Goal: Task Accomplishment & Management: Manage account settings

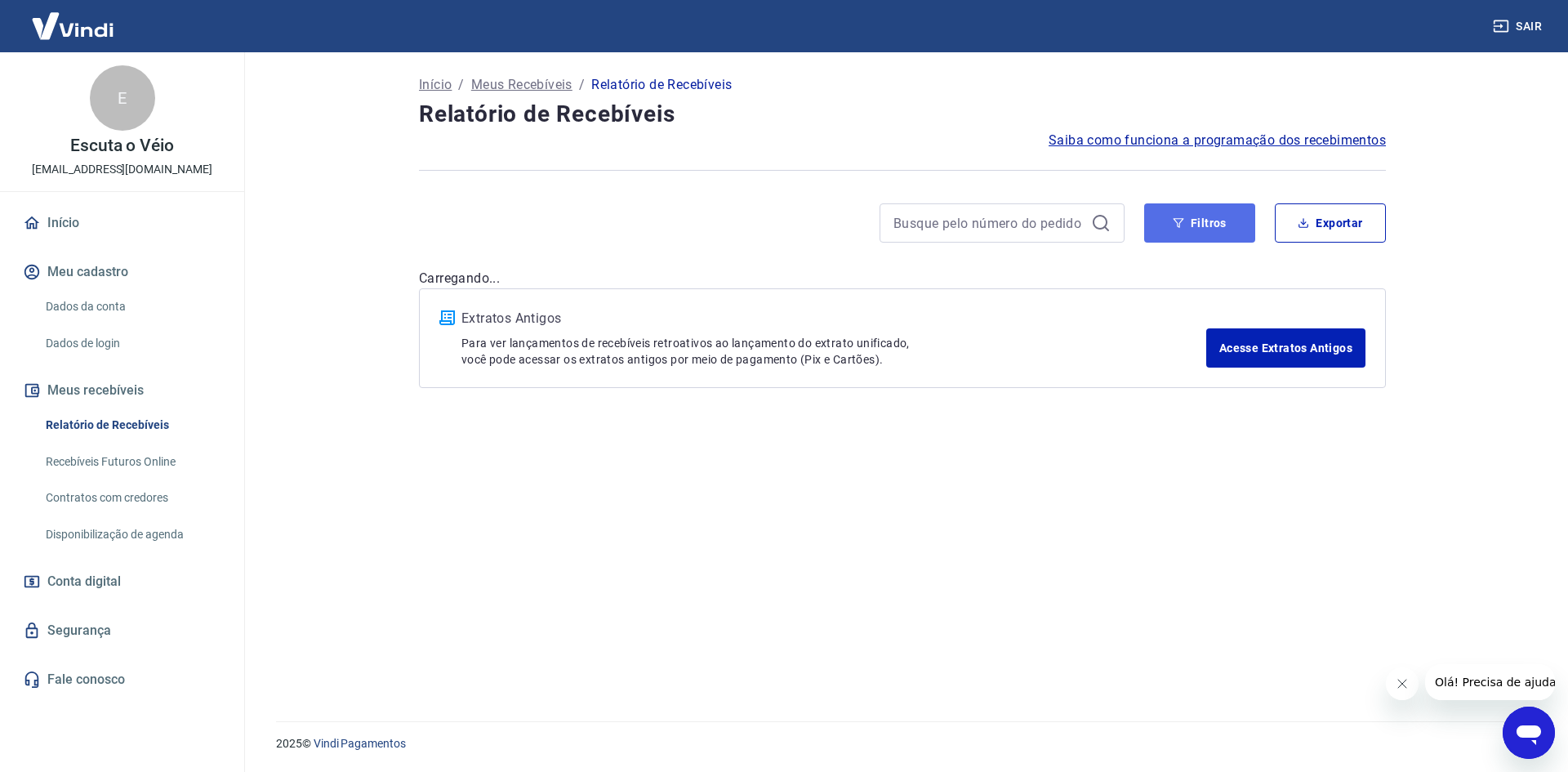
click at [1230, 236] on button "Filtros" at bounding box center [1200, 222] width 111 height 39
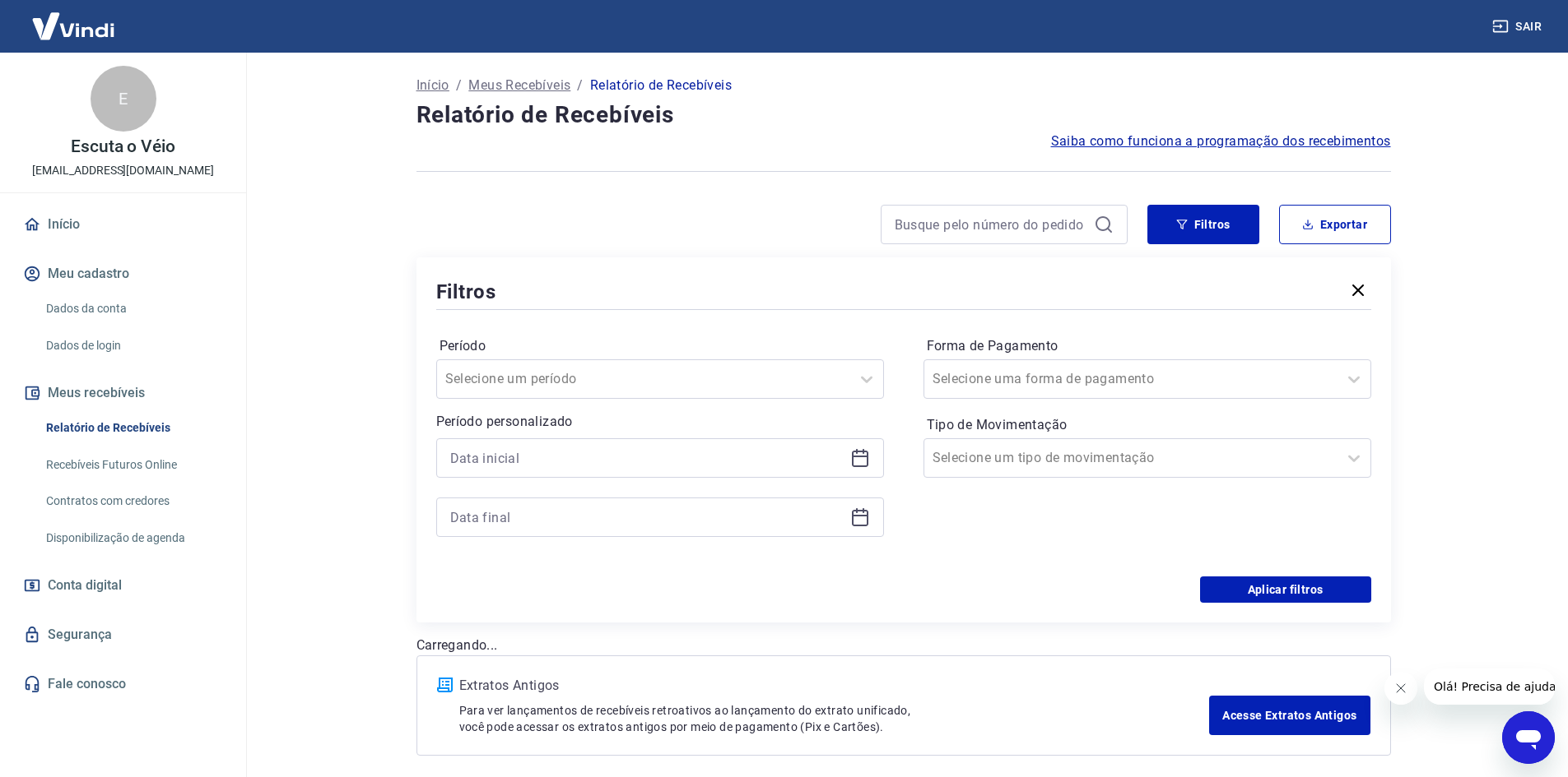
click at [860, 459] on icon at bounding box center [860, 458] width 20 height 20
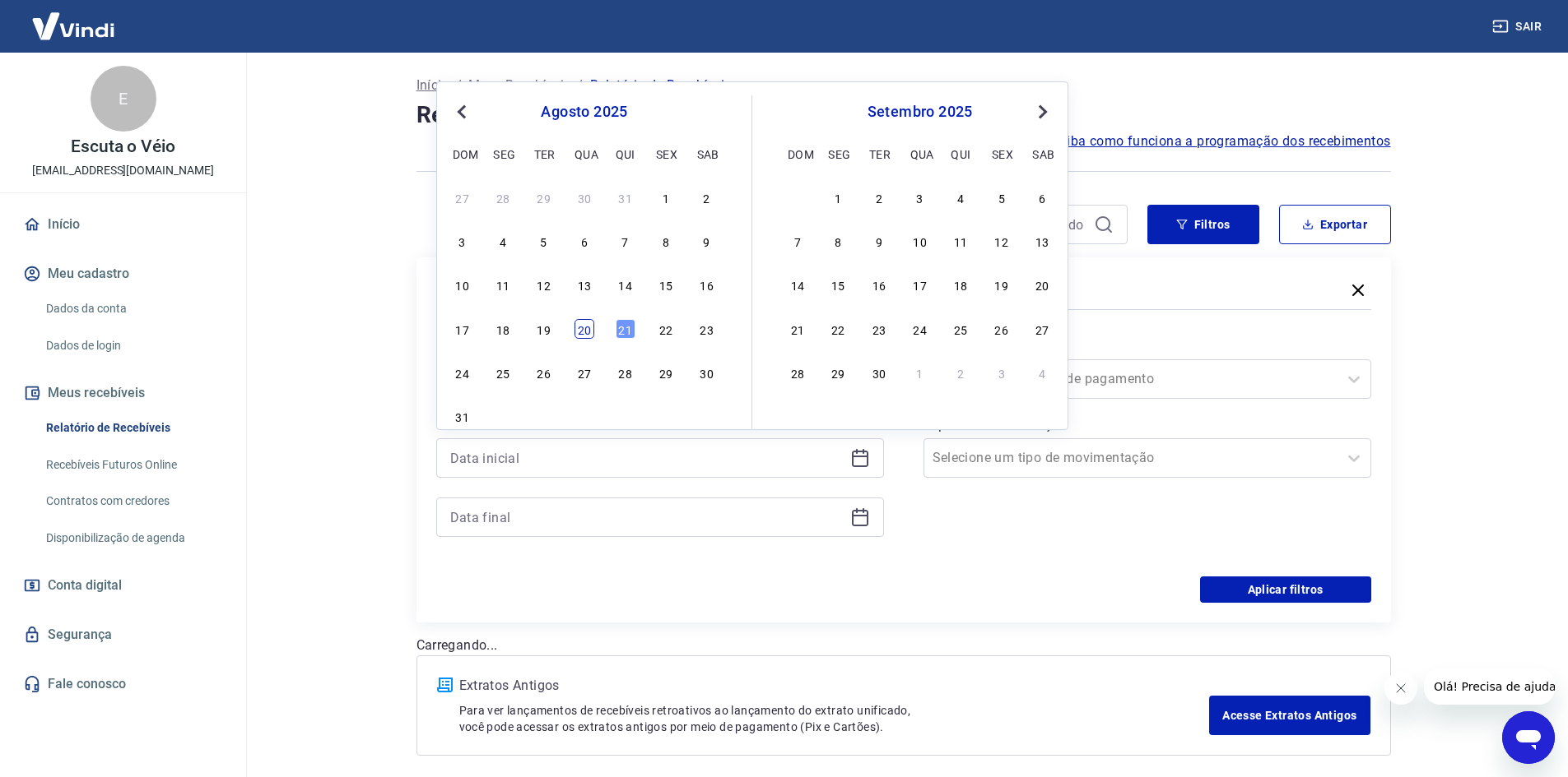
click at [582, 333] on div "20" at bounding box center [584, 329] width 20 height 20
type input "[DATE]"
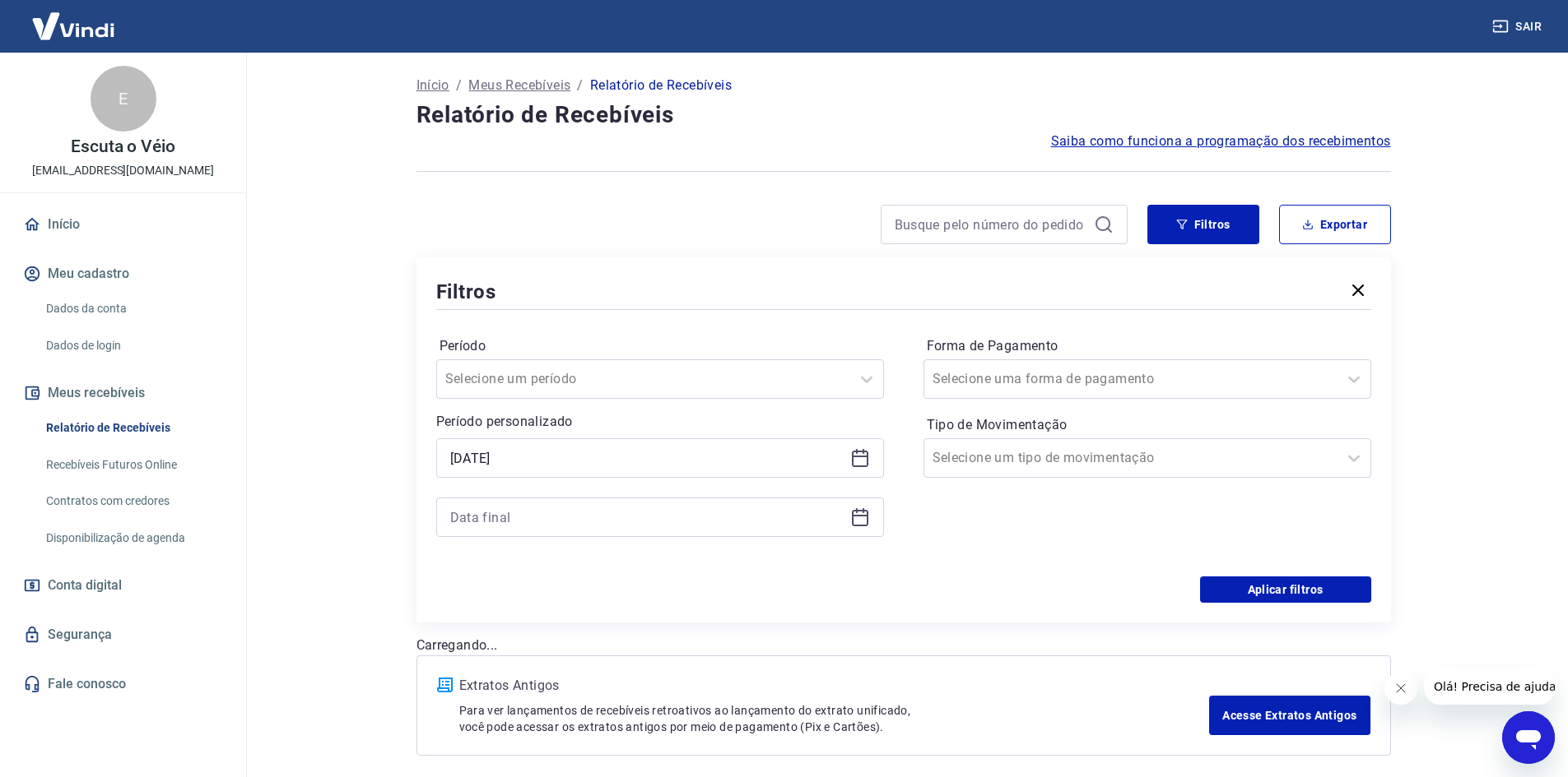
click at [858, 521] on icon at bounding box center [860, 517] width 20 height 20
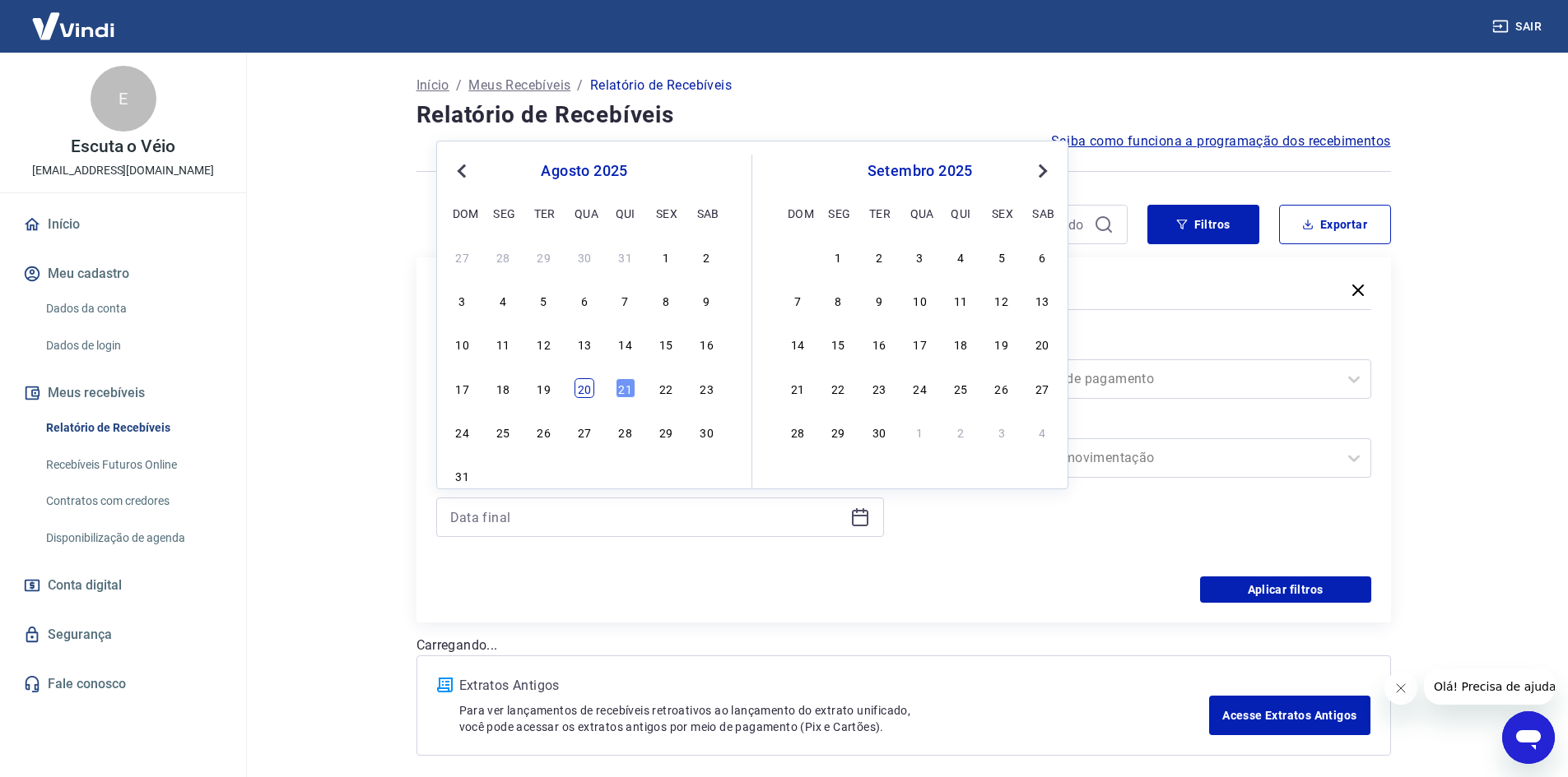
click at [579, 386] on div "20" at bounding box center [584, 388] width 20 height 20
type input "[DATE]"
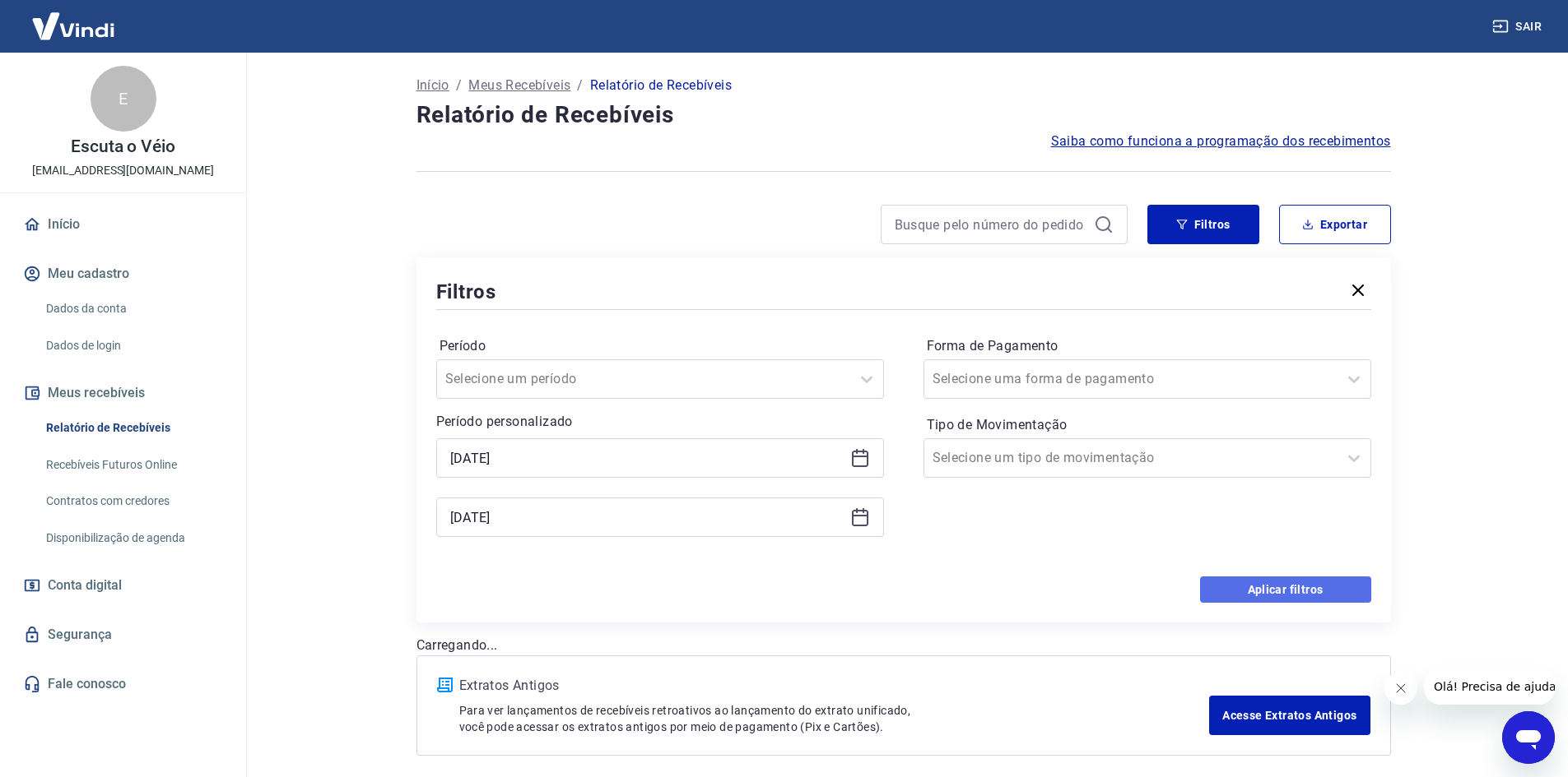
click at [1338, 598] on button "Aplicar filtros" at bounding box center [1285, 590] width 171 height 27
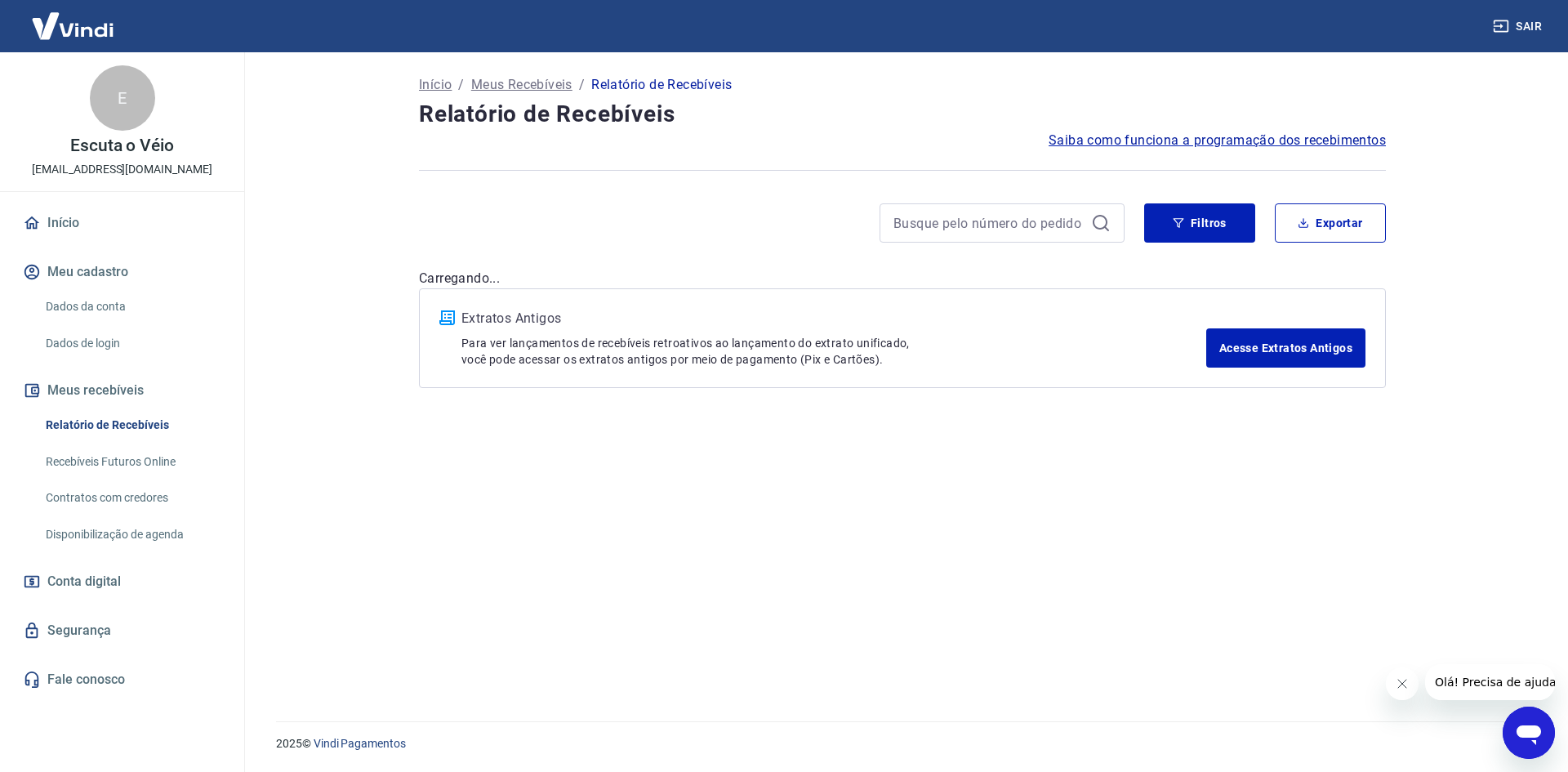
click at [1410, 691] on button "Fechar mensagem da empresa" at bounding box center [1401, 683] width 32 height 32
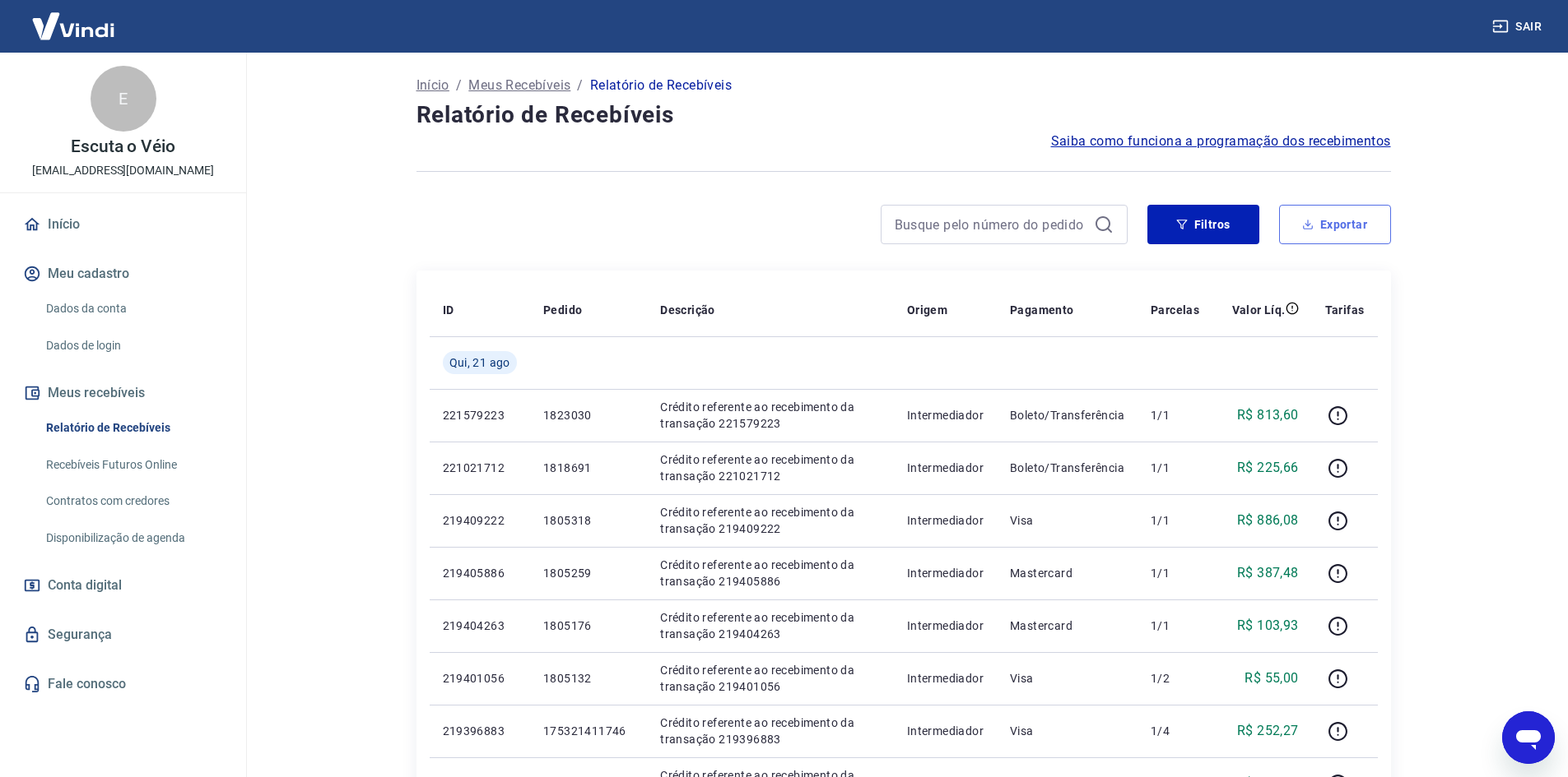
click at [1360, 225] on button "Exportar" at bounding box center [1335, 224] width 112 height 39
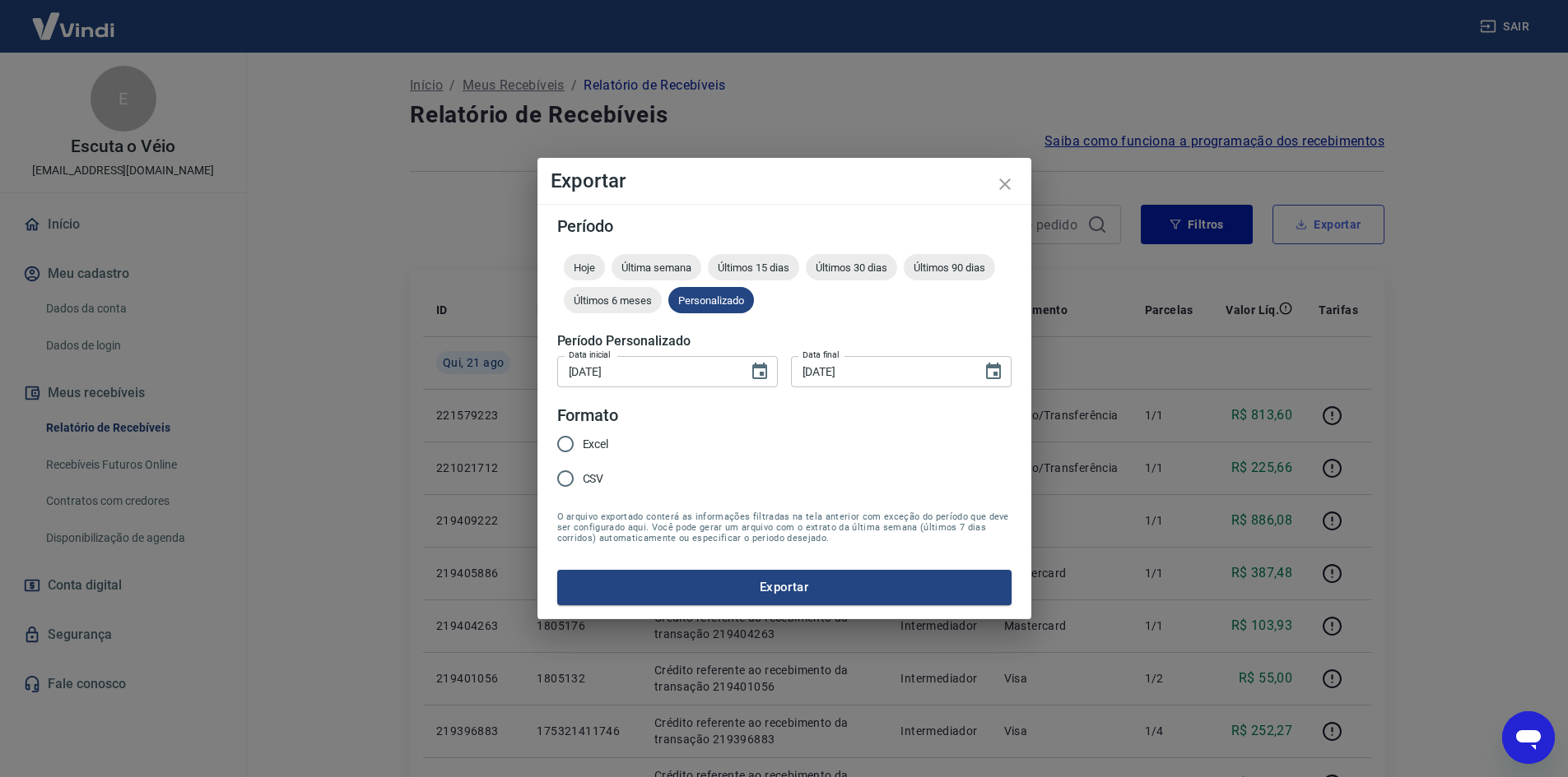
type input "[DATE]"
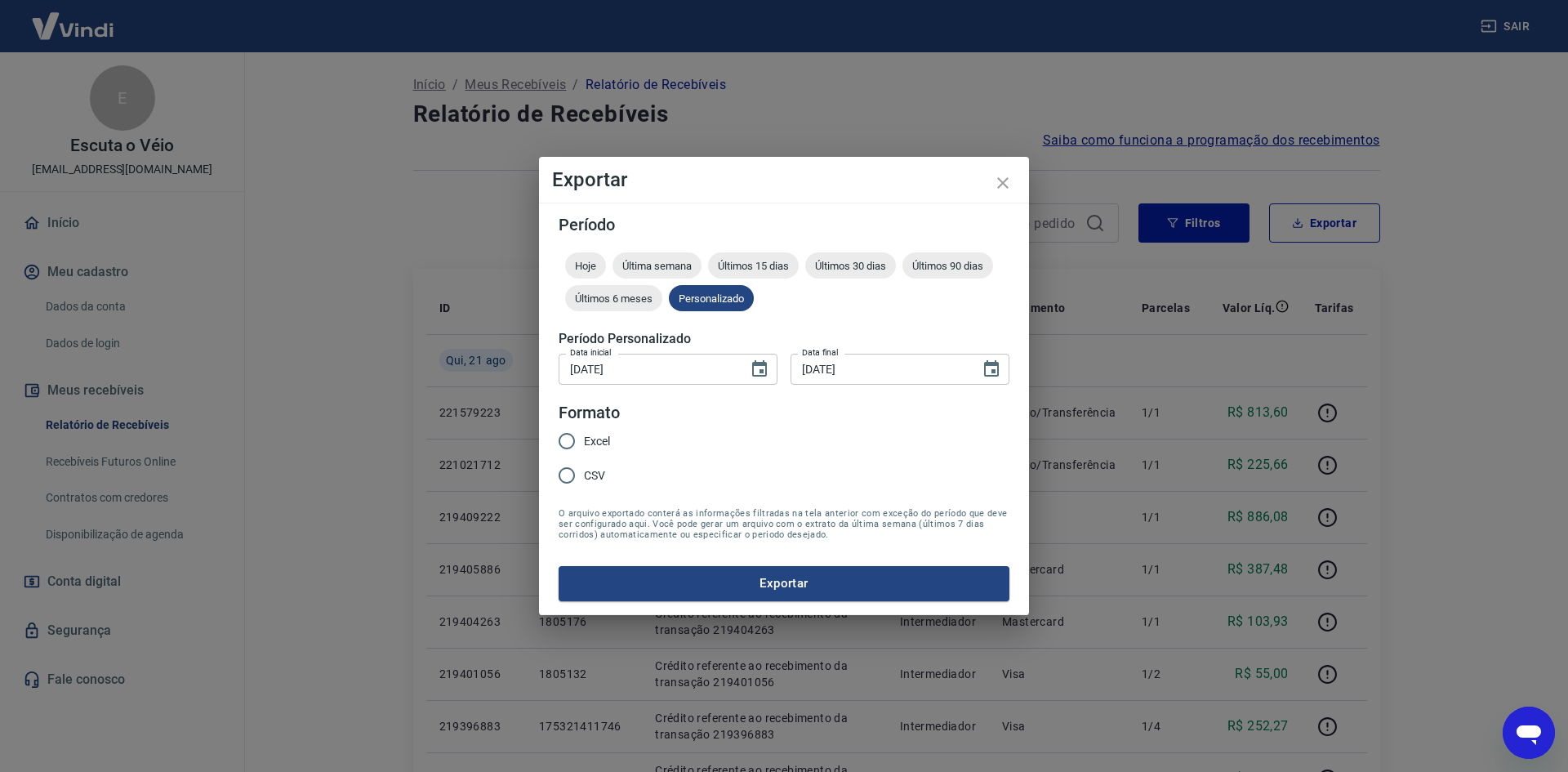
click at [561, 425] on input "Excel" at bounding box center [566, 441] width 34 height 34
radio input "true"
click at [606, 571] on button "Exportar" at bounding box center [784, 583] width 451 height 34
